Goal: Transaction & Acquisition: Purchase product/service

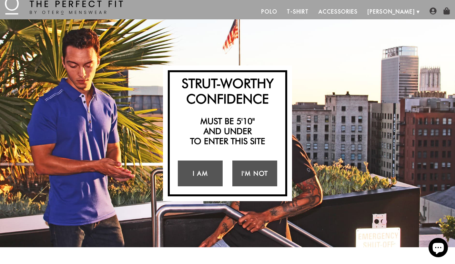
scroll to position [17, 0]
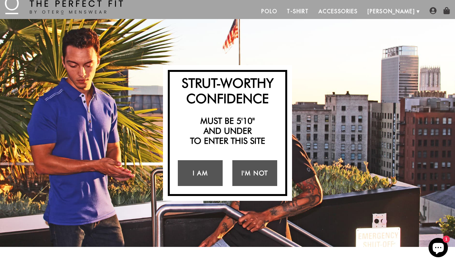
click at [199, 186] on div "I Am I'm Not" at bounding box center [227, 174] width 109 height 36
click at [206, 178] on link "I Am" at bounding box center [200, 173] width 45 height 26
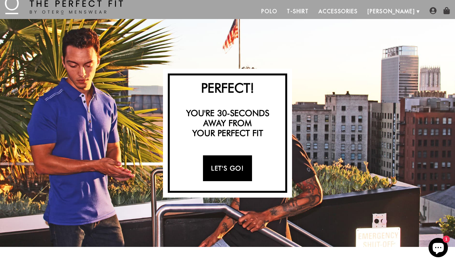
click at [229, 172] on link "Let's Go!" at bounding box center [227, 169] width 49 height 26
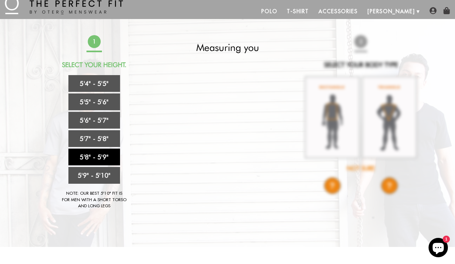
click at [99, 153] on link "5'8" - 5'9"" at bounding box center [94, 157] width 52 height 17
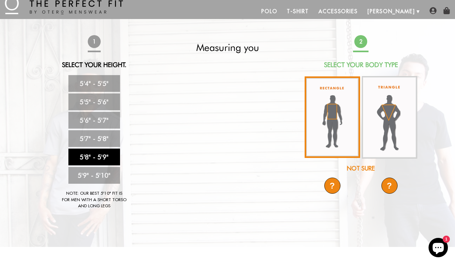
click at [353, 143] on img at bounding box center [333, 118] width 56 height 82
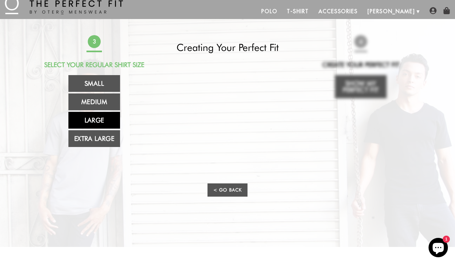
click at [90, 122] on link "Large" at bounding box center [94, 120] width 52 height 17
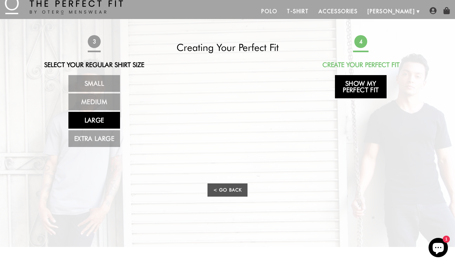
click at [368, 89] on link "Show My Perfect Fit" at bounding box center [361, 86] width 52 height 23
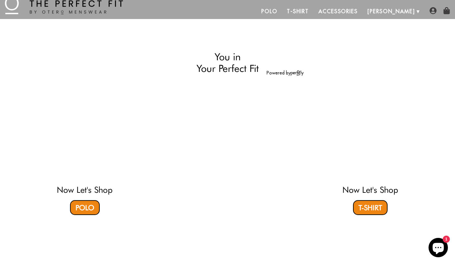
select select "58-59"
select select "L"
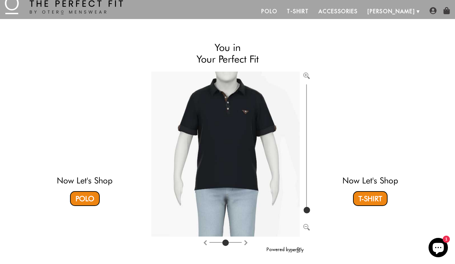
click at [337, 79] on video at bounding box center [370, 122] width 192 height 96
click at [89, 197] on link "Polo" at bounding box center [85, 198] width 30 height 15
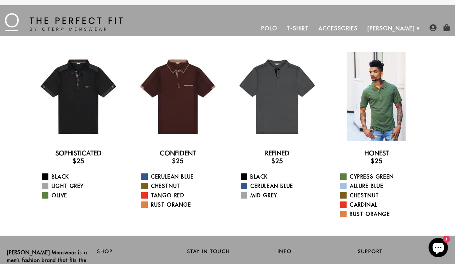
click at [372, 88] on div at bounding box center [376, 96] width 89 height 89
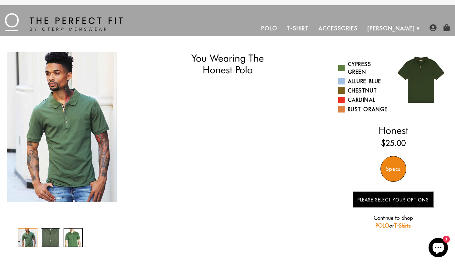
select select "58-59"
select select "L"
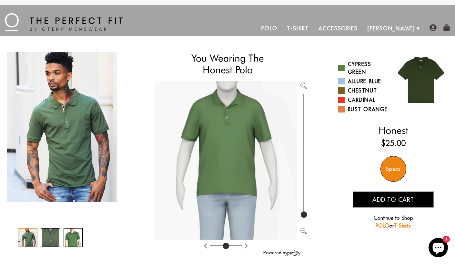
click at [30, 237] on div "1 / 3" at bounding box center [28, 237] width 20 height 19
click at [46, 237] on div "2 / 3" at bounding box center [51, 237] width 20 height 19
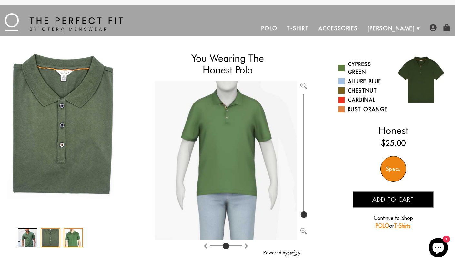
click at [68, 239] on div "3 / 3" at bounding box center [74, 237] width 20 height 19
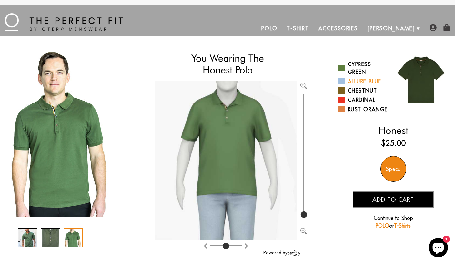
click at [344, 80] on link "Allure Blue" at bounding box center [363, 81] width 50 height 8
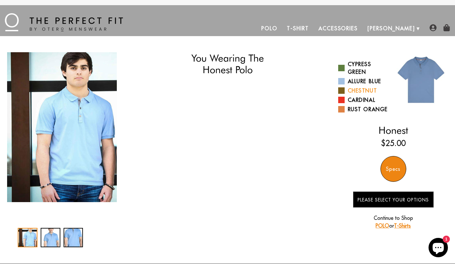
click at [341, 91] on span at bounding box center [341, 90] width 6 height 6
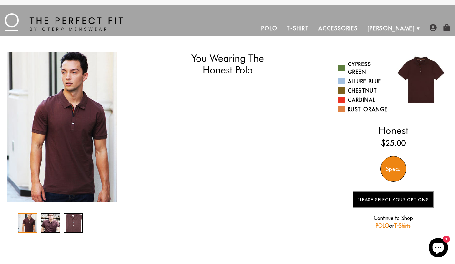
select select "58-59"
select select "L"
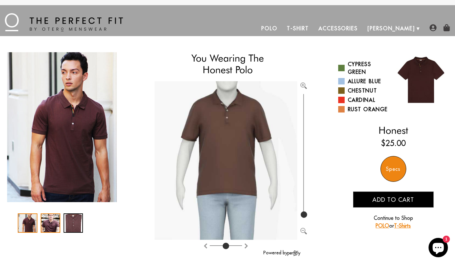
click at [49, 225] on div "2 / 3" at bounding box center [51, 223] width 20 height 19
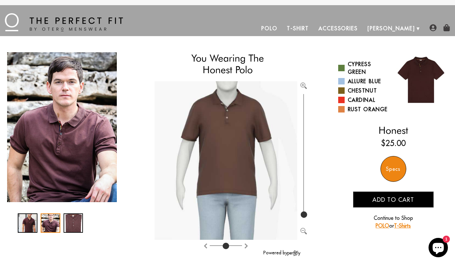
click at [61, 225] on div at bounding box center [62, 223] width 88 height 19
click at [71, 224] on div "3 / 3" at bounding box center [74, 223] width 20 height 19
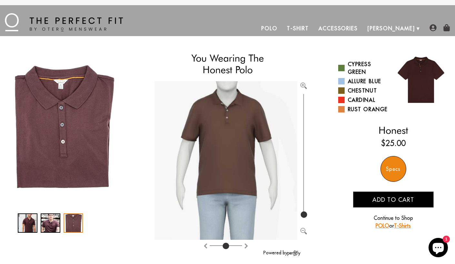
click at [397, 163] on div "Specs" at bounding box center [394, 169] width 26 height 26
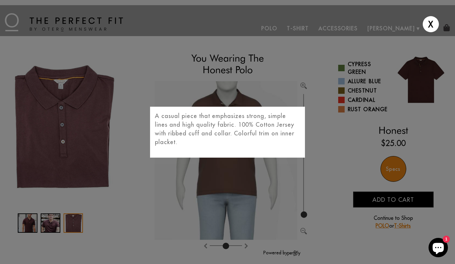
click at [274, 131] on p "A casual piece that emphasizes strong, simple lines and high quality fabric. 10…" at bounding box center [227, 129] width 145 height 35
click at [394, 198] on div "X A casual piece that emphasizes strong, simple lines and high quality fabric. …" at bounding box center [227, 132] width 455 height 264
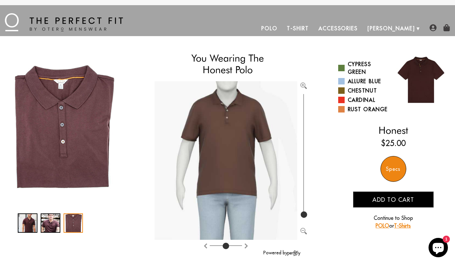
click at [394, 198] on span "Add to cart" at bounding box center [394, 199] width 42 height 7
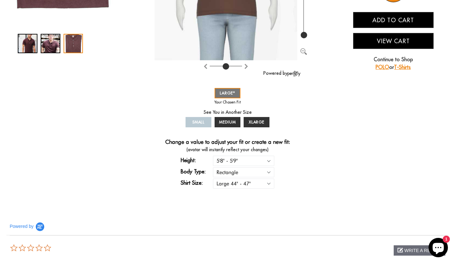
scroll to position [187, 0]
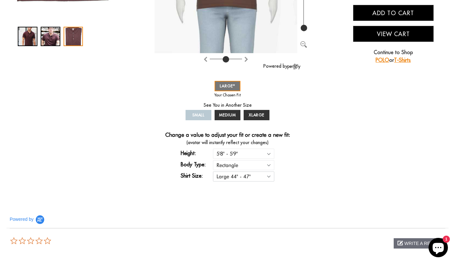
click at [268, 173] on select "Small 36" - 39" Medium 40" - 43" Large 44" - 47" Extra Large 48" - 50"" at bounding box center [243, 177] width 61 height 10
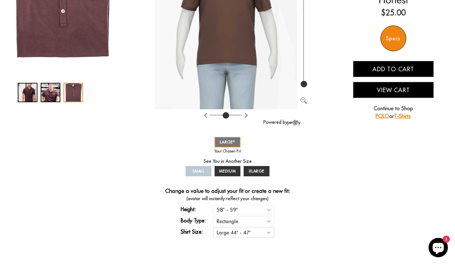
scroll to position [131, 0]
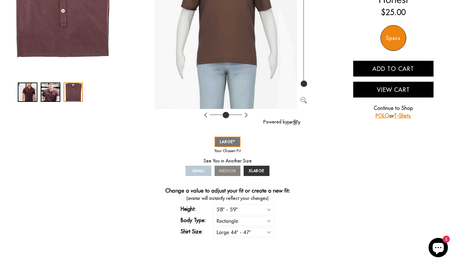
click at [235, 169] on span "MEDIUM" at bounding box center [227, 171] width 17 height 5
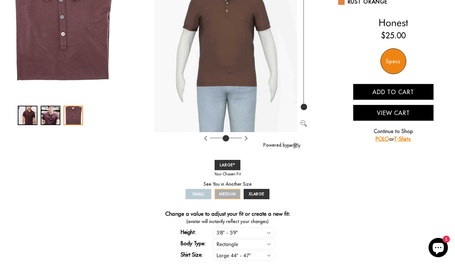
scroll to position [112, 0]
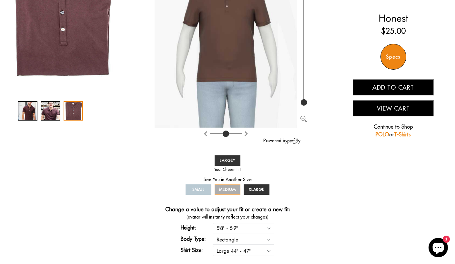
click at [233, 190] on span "MEDIUM" at bounding box center [227, 189] width 17 height 5
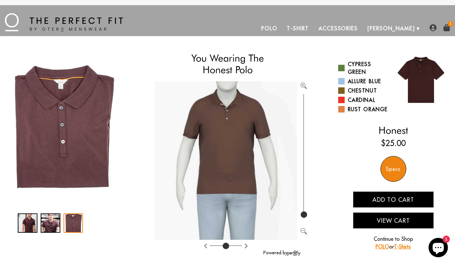
click at [363, 28] on link "Accessories" at bounding box center [338, 28] width 49 height 15
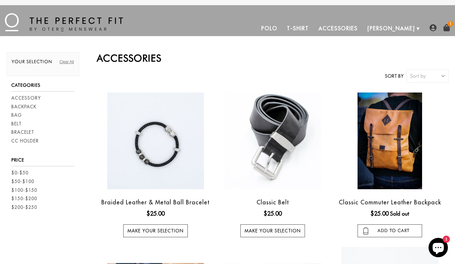
click at [282, 28] on link "Polo" at bounding box center [270, 28] width 26 height 15
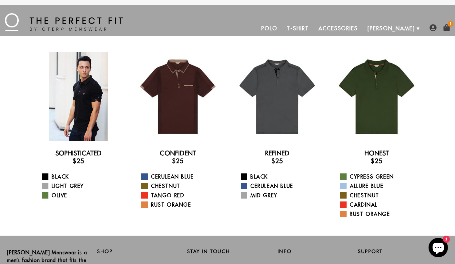
click at [107, 111] on div at bounding box center [78, 96] width 89 height 89
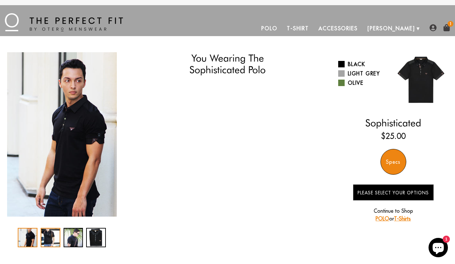
click at [49, 239] on div "2 / 4" at bounding box center [51, 237] width 20 height 19
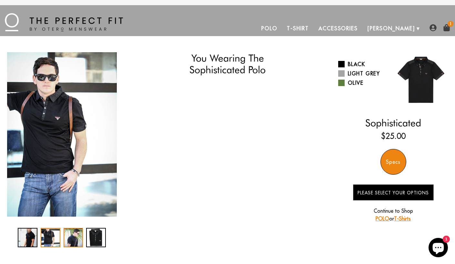
select select "58-59"
select select "L"
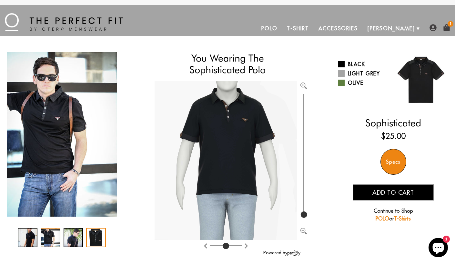
click at [86, 239] on div "4 / 4" at bounding box center [96, 237] width 20 height 19
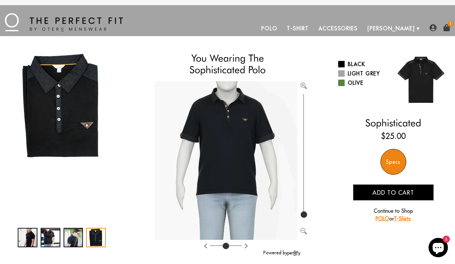
click at [97, 237] on div "4 / 4" at bounding box center [96, 237] width 20 height 19
